Goal: Task Accomplishment & Management: Manage account settings

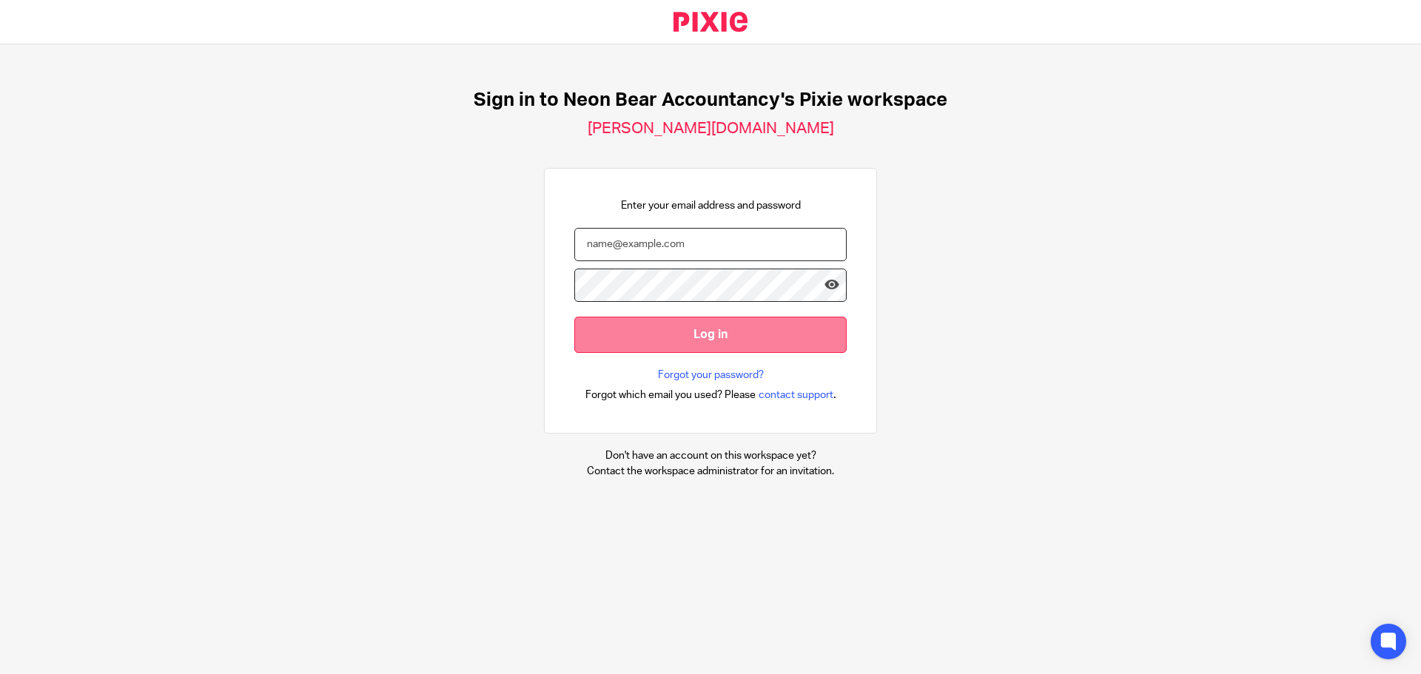
type input "[EMAIL_ADDRESS][DOMAIN_NAME]"
click at [565, 218] on input "Log in" at bounding box center [710, 335] width 272 height 36
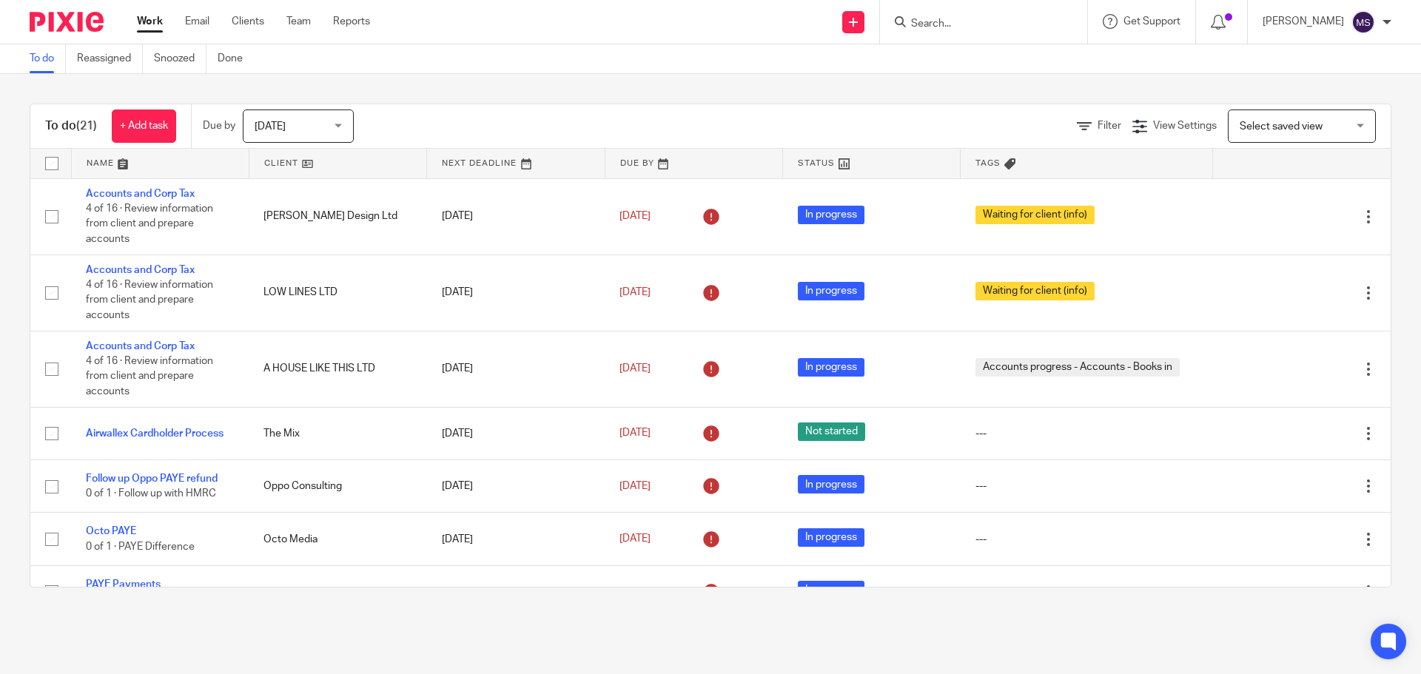
click at [302, 124] on span "[DATE]" at bounding box center [294, 125] width 78 height 31
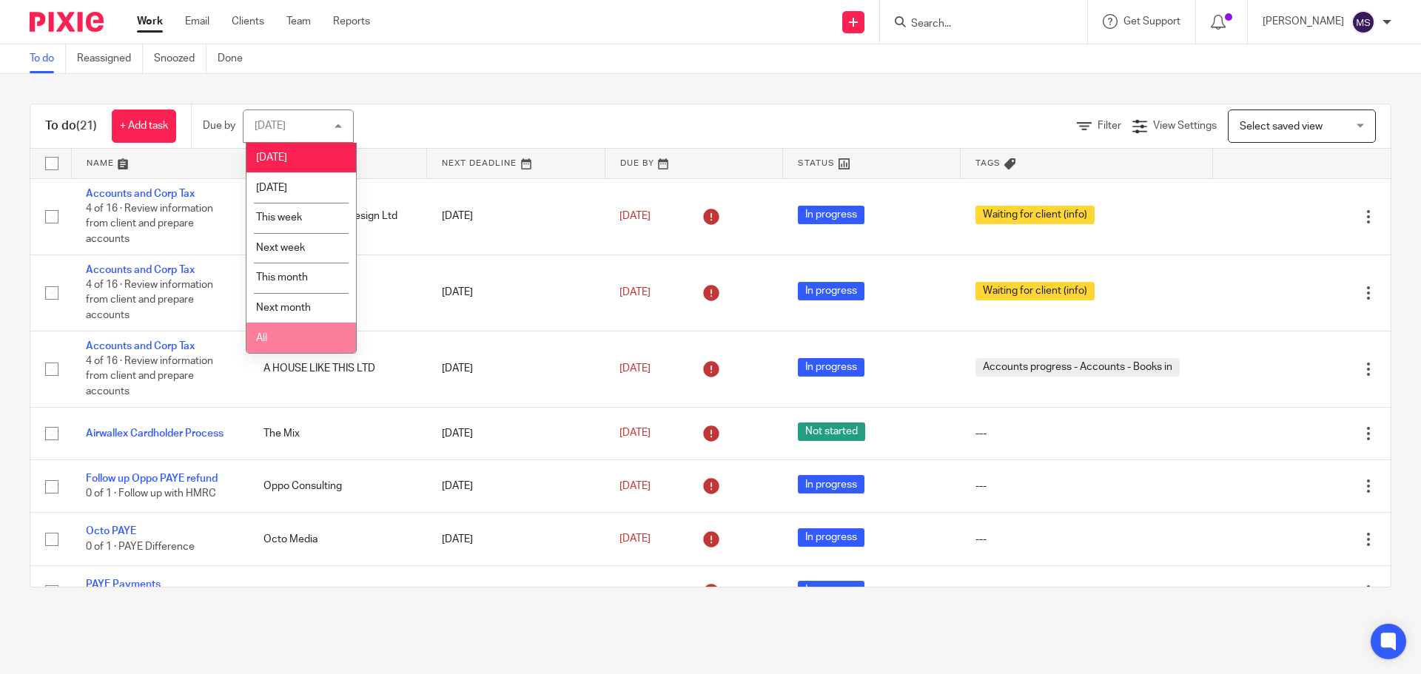
click at [266, 337] on span "All" at bounding box center [261, 338] width 11 height 10
